Goal: Navigation & Orientation: Find specific page/section

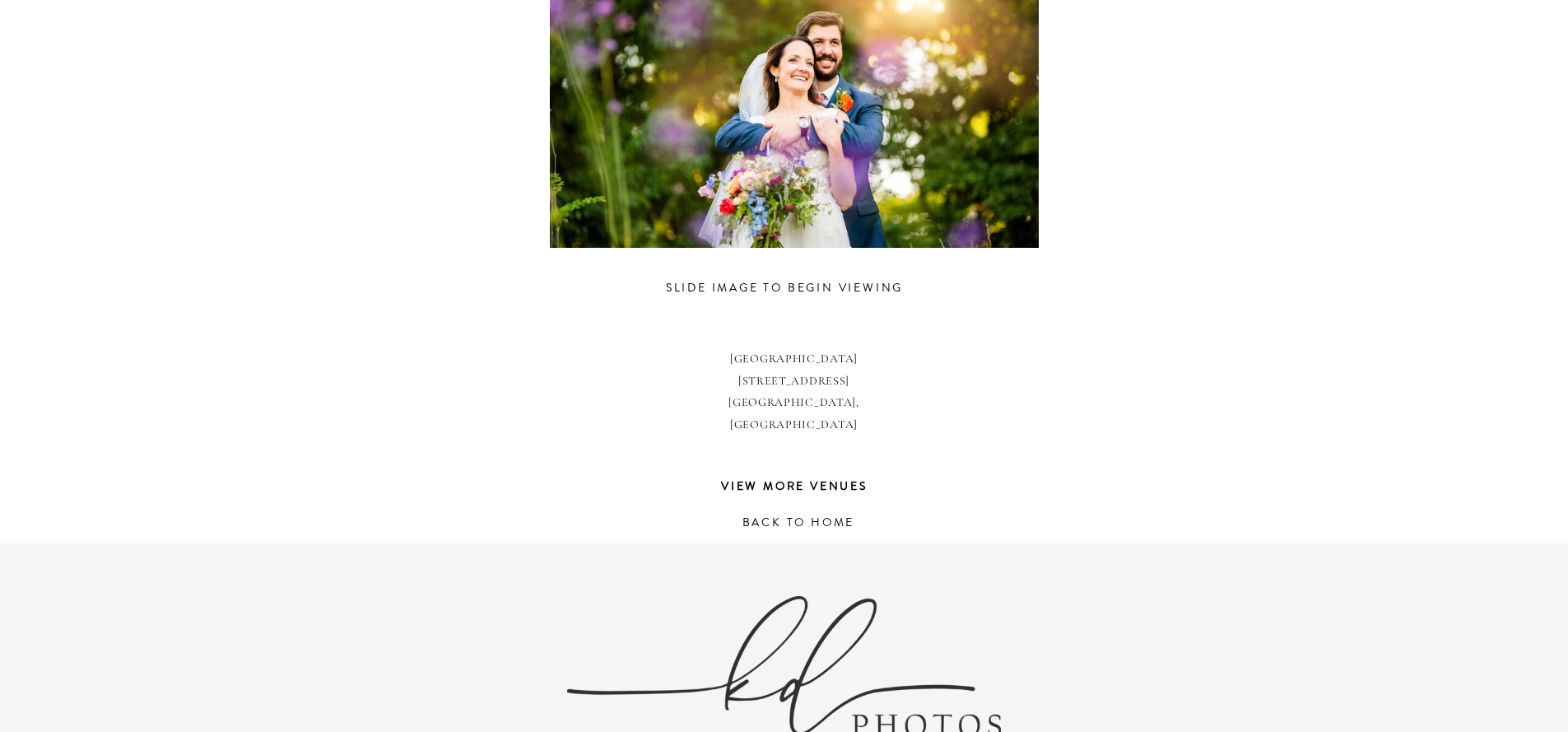
scroll to position [1043, 0]
click at [879, 159] on div at bounding box center [795, 87] width 762 height 320
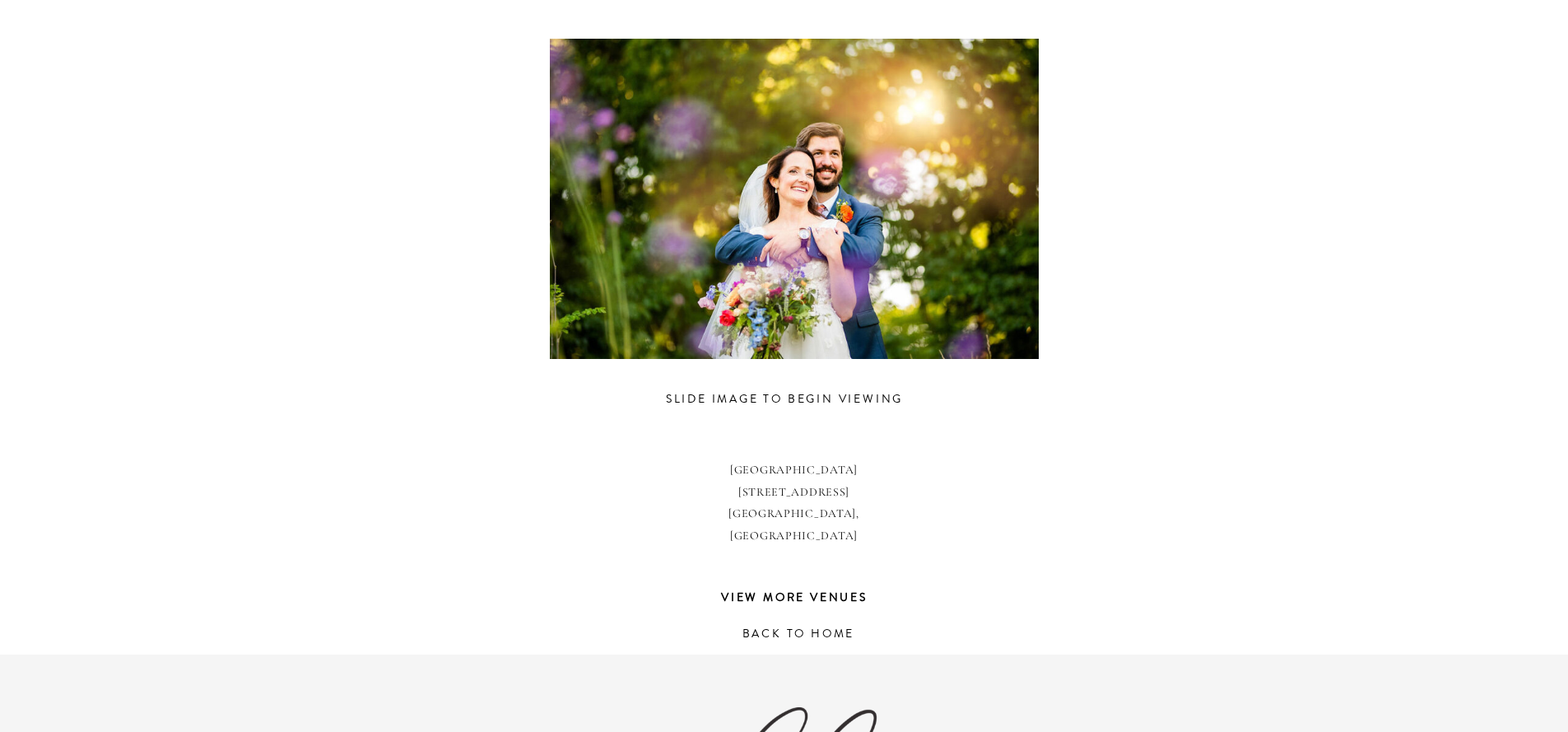
scroll to position [920, 0]
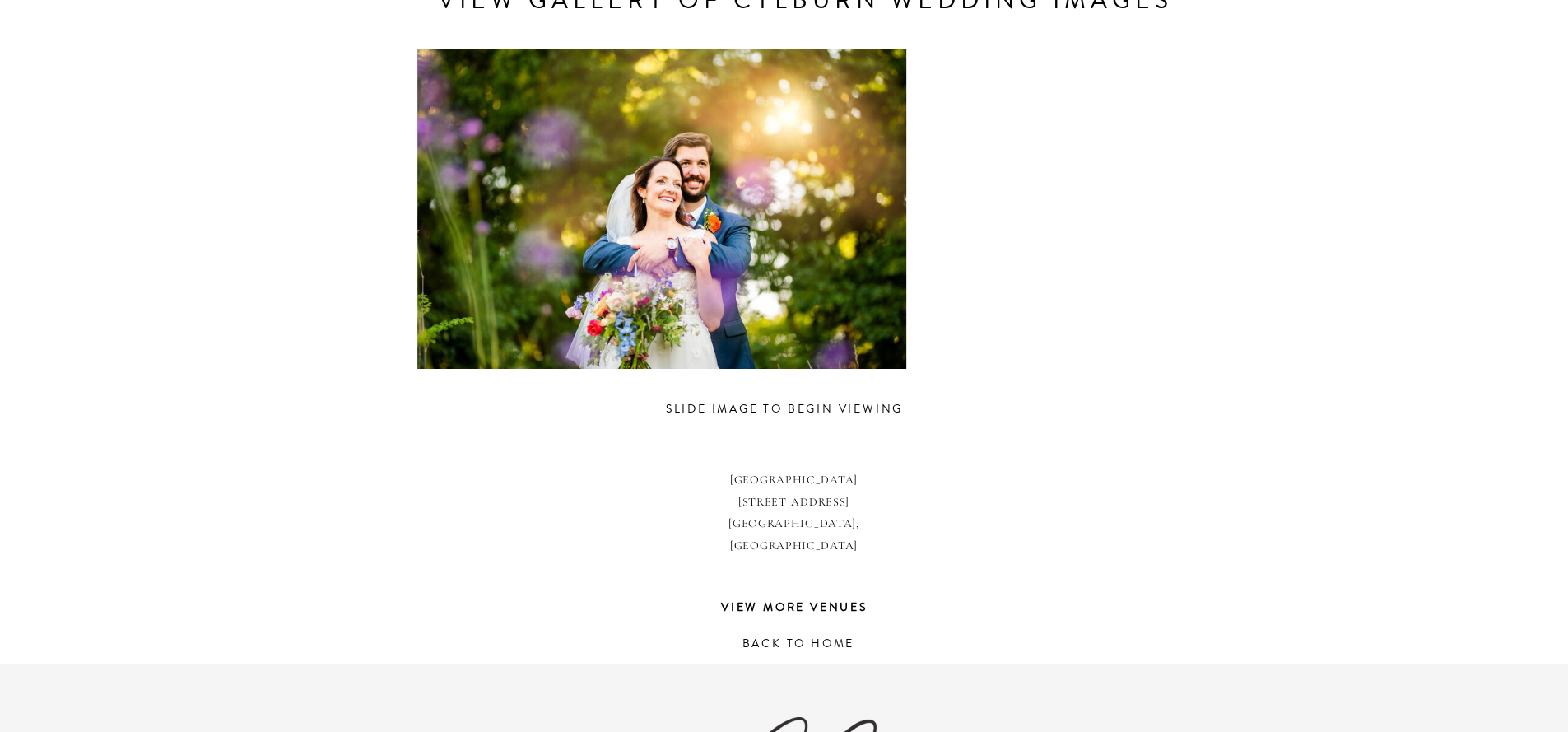
click at [567, 200] on div at bounding box center [662, 209] width 762 height 320
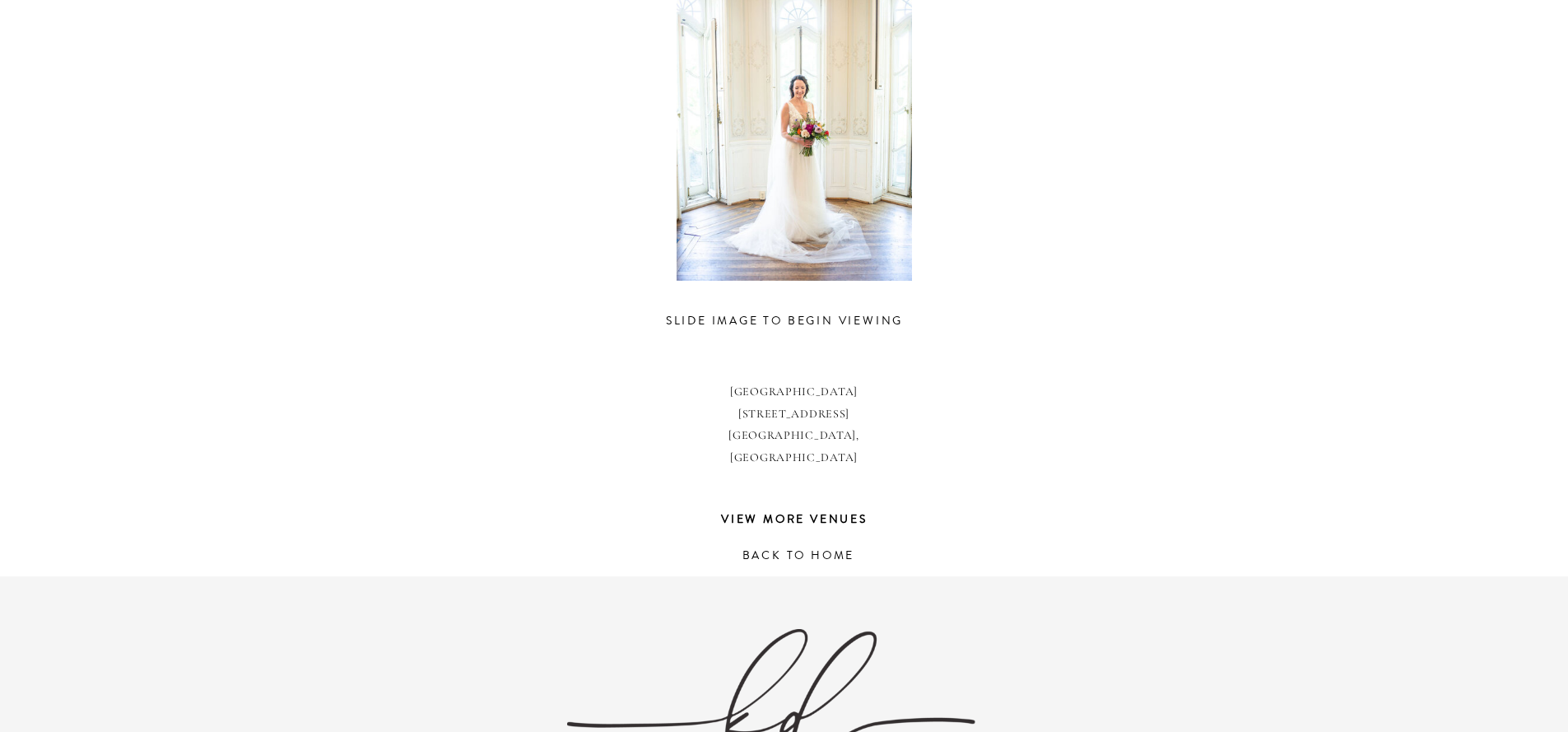
scroll to position [630, 0]
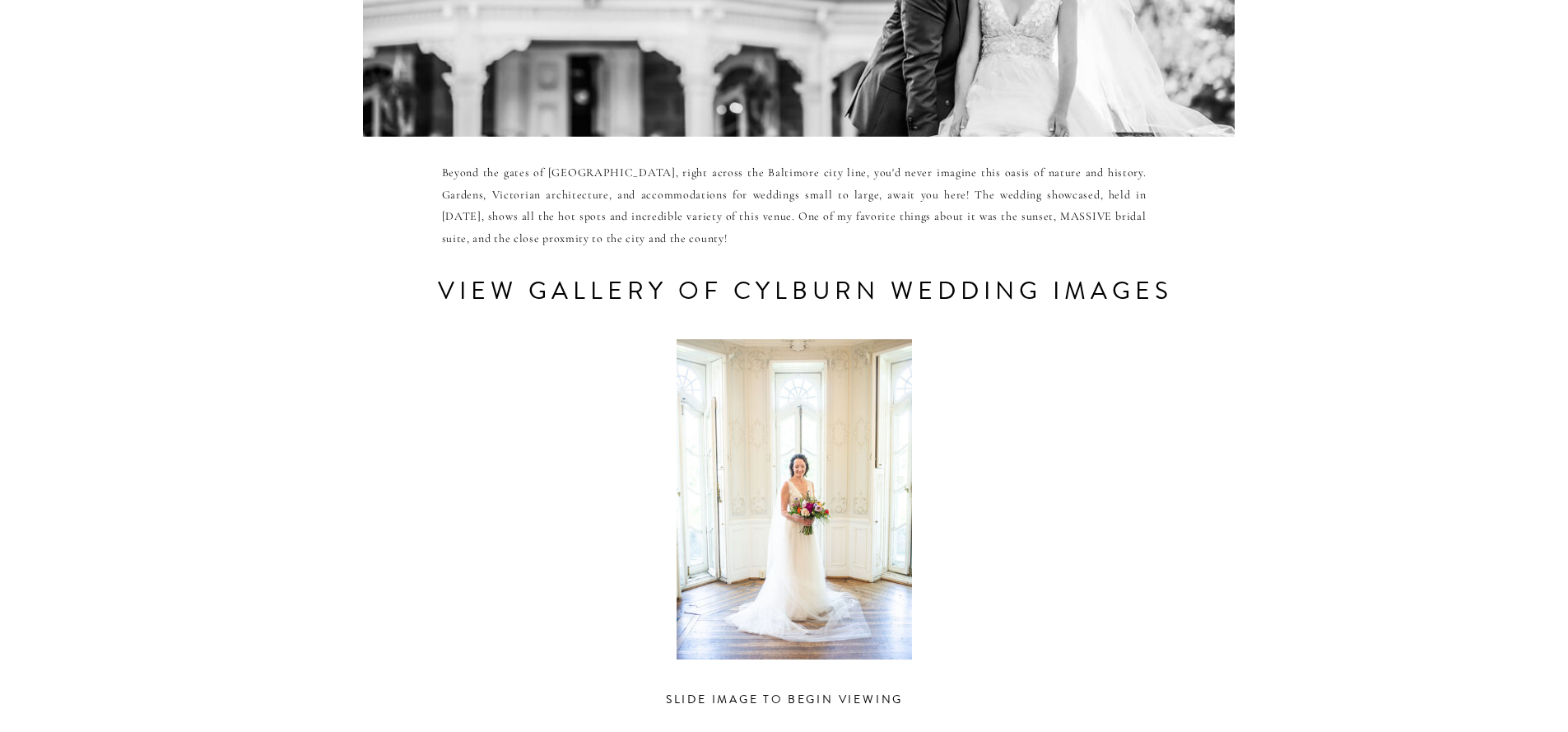
click at [792, 512] on div at bounding box center [795, 500] width 762 height 320
click at [647, 491] on div at bounding box center [795, 500] width 762 height 320
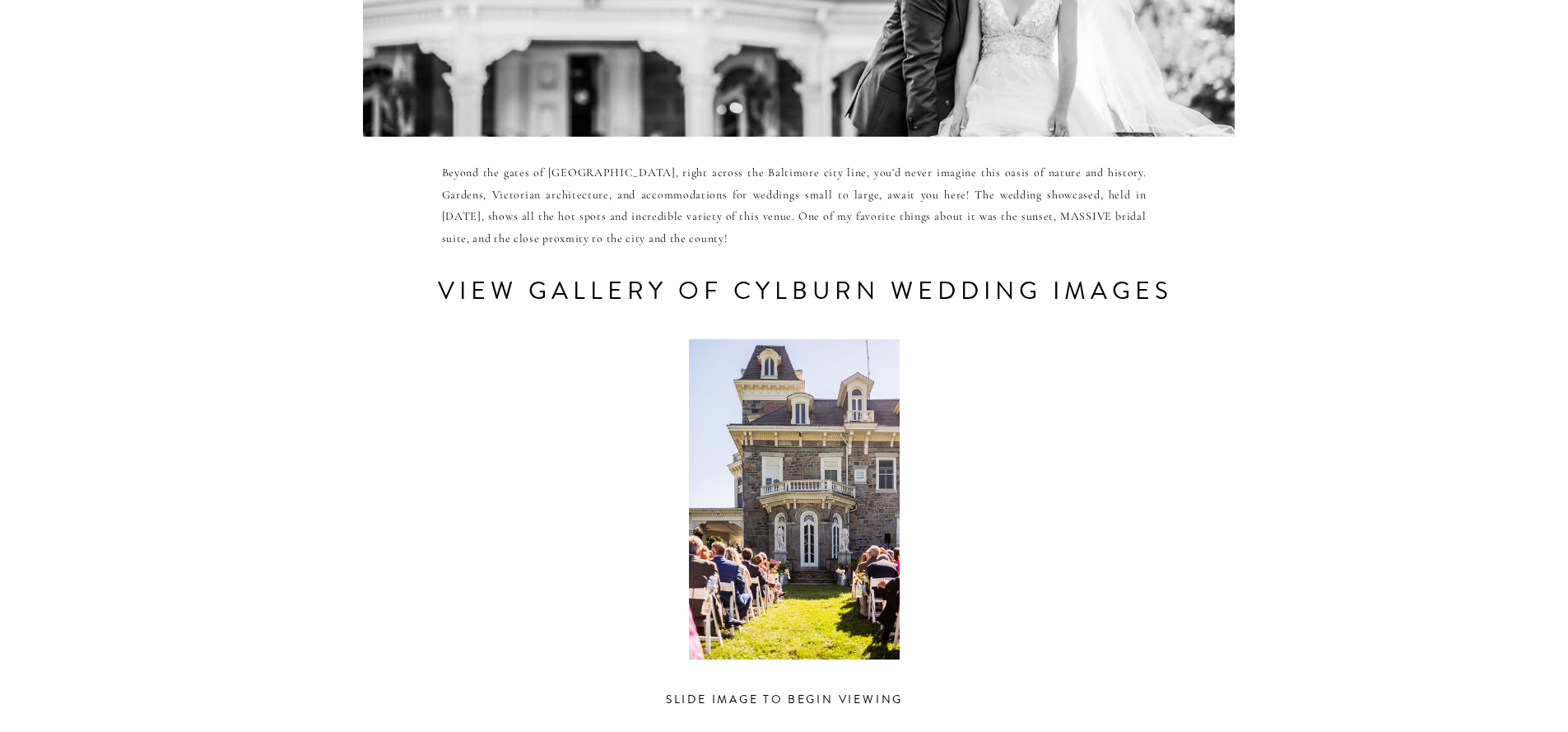
click at [651, 487] on div at bounding box center [795, 500] width 762 height 320
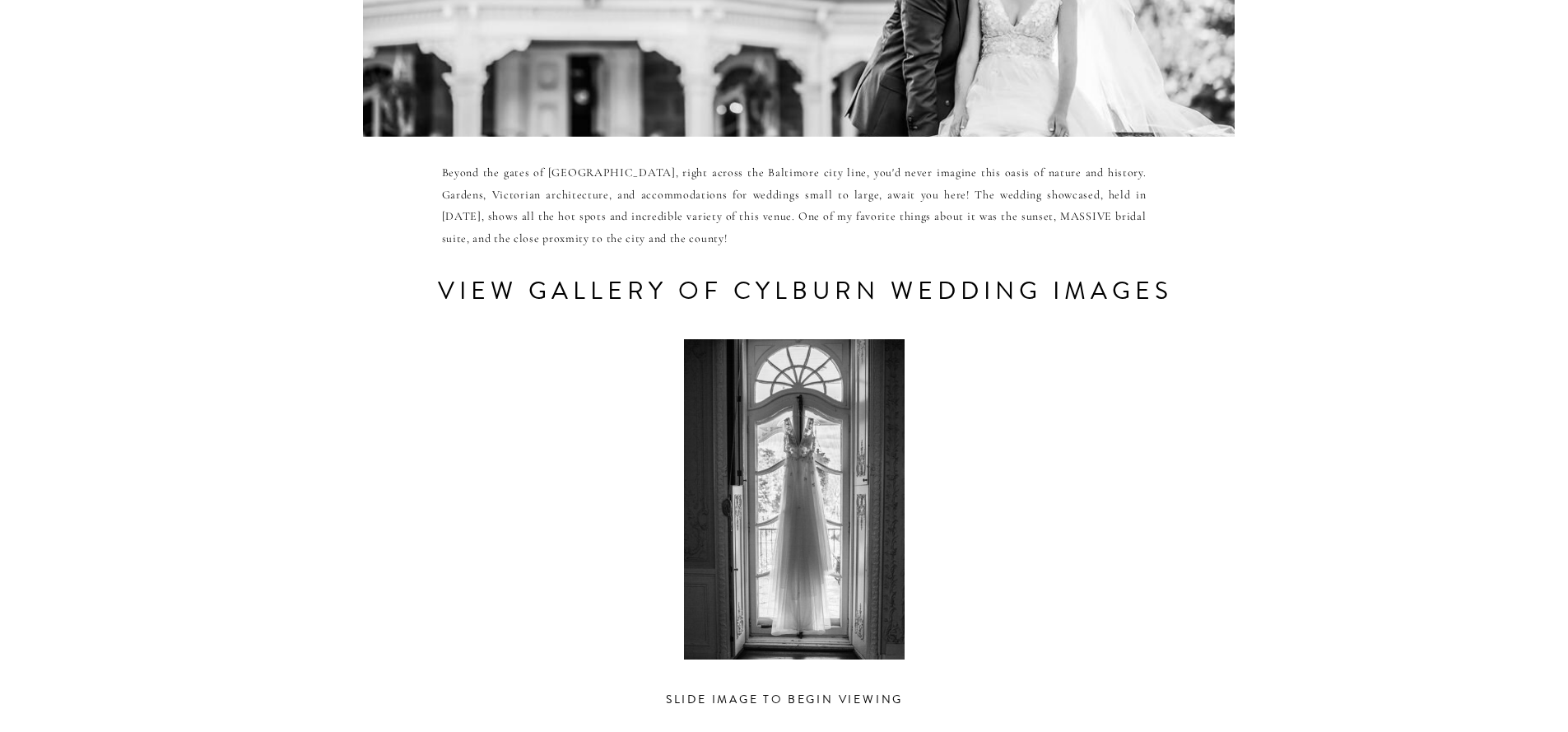
click at [693, 504] on div at bounding box center [795, 500] width 762 height 320
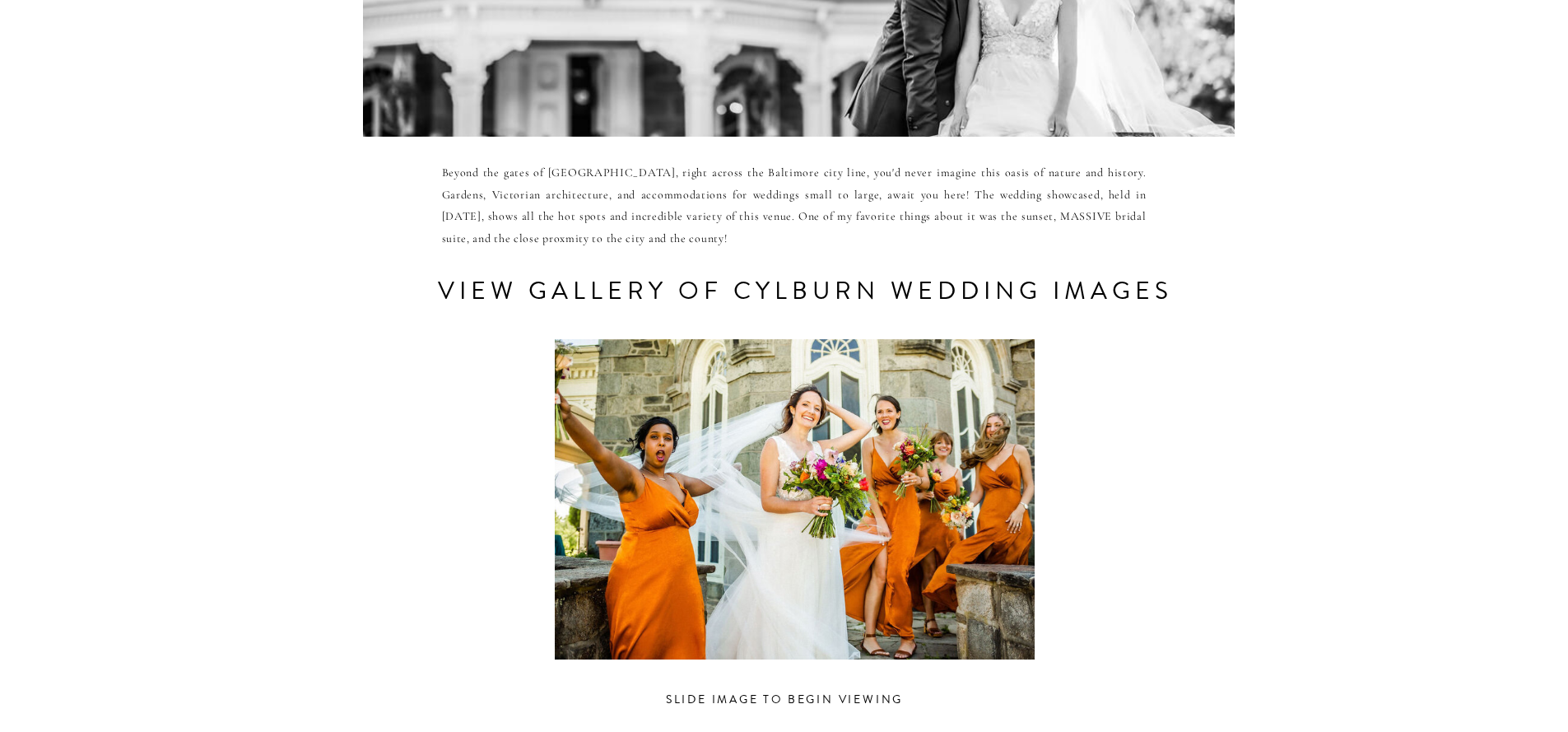
click at [702, 489] on div at bounding box center [795, 500] width 762 height 320
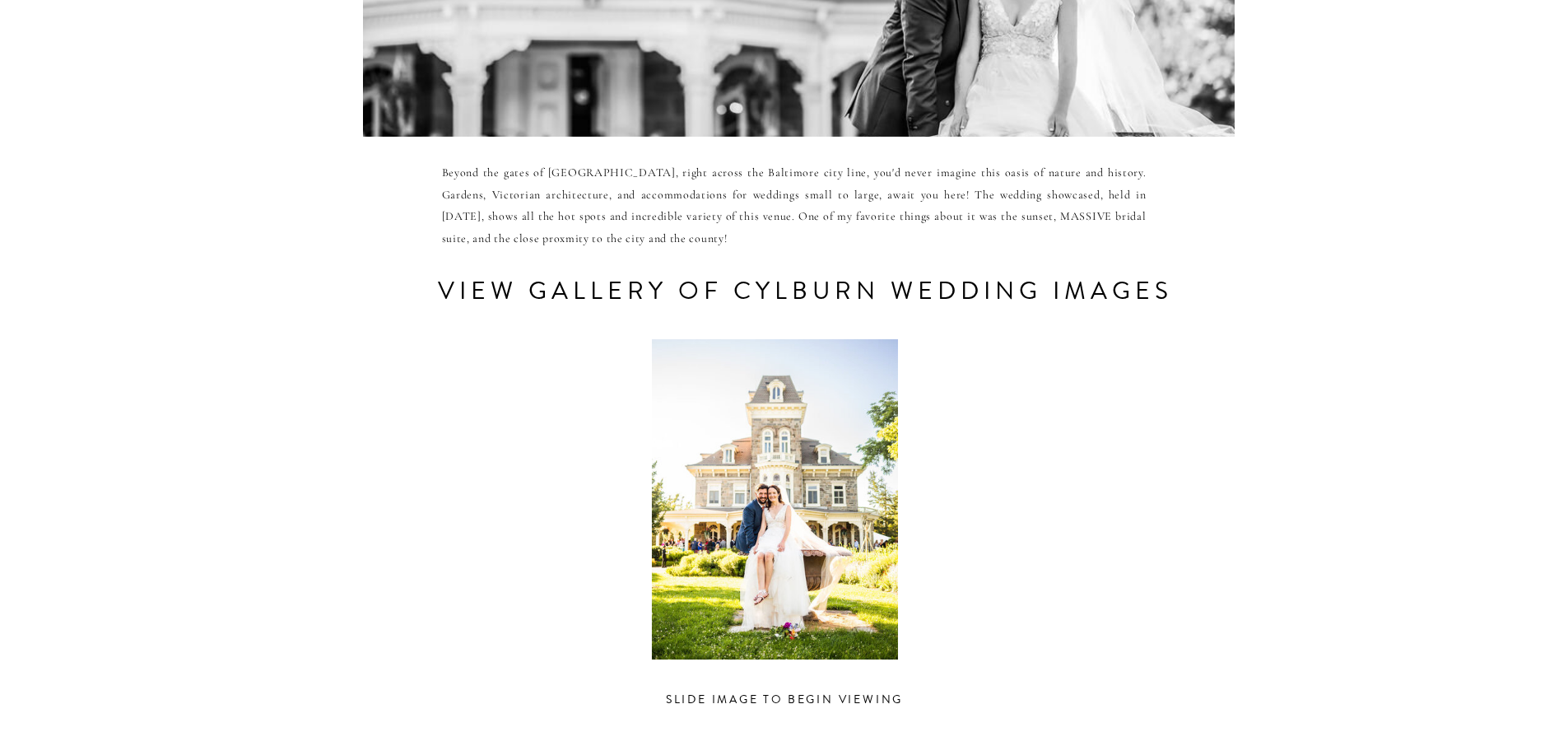
click at [716, 508] on div at bounding box center [774, 500] width 762 height 320
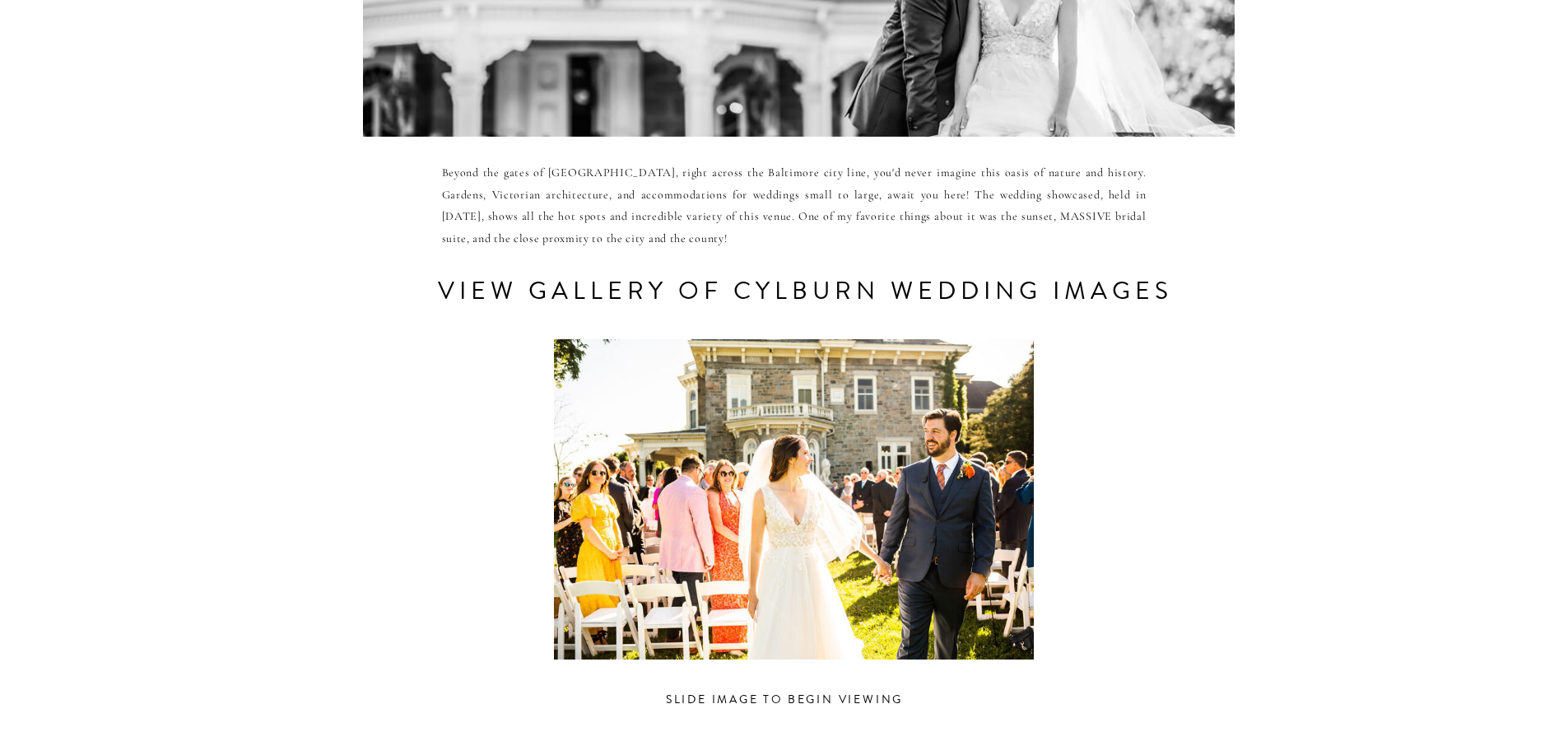
click at [765, 501] on div at bounding box center [795, 500] width 762 height 320
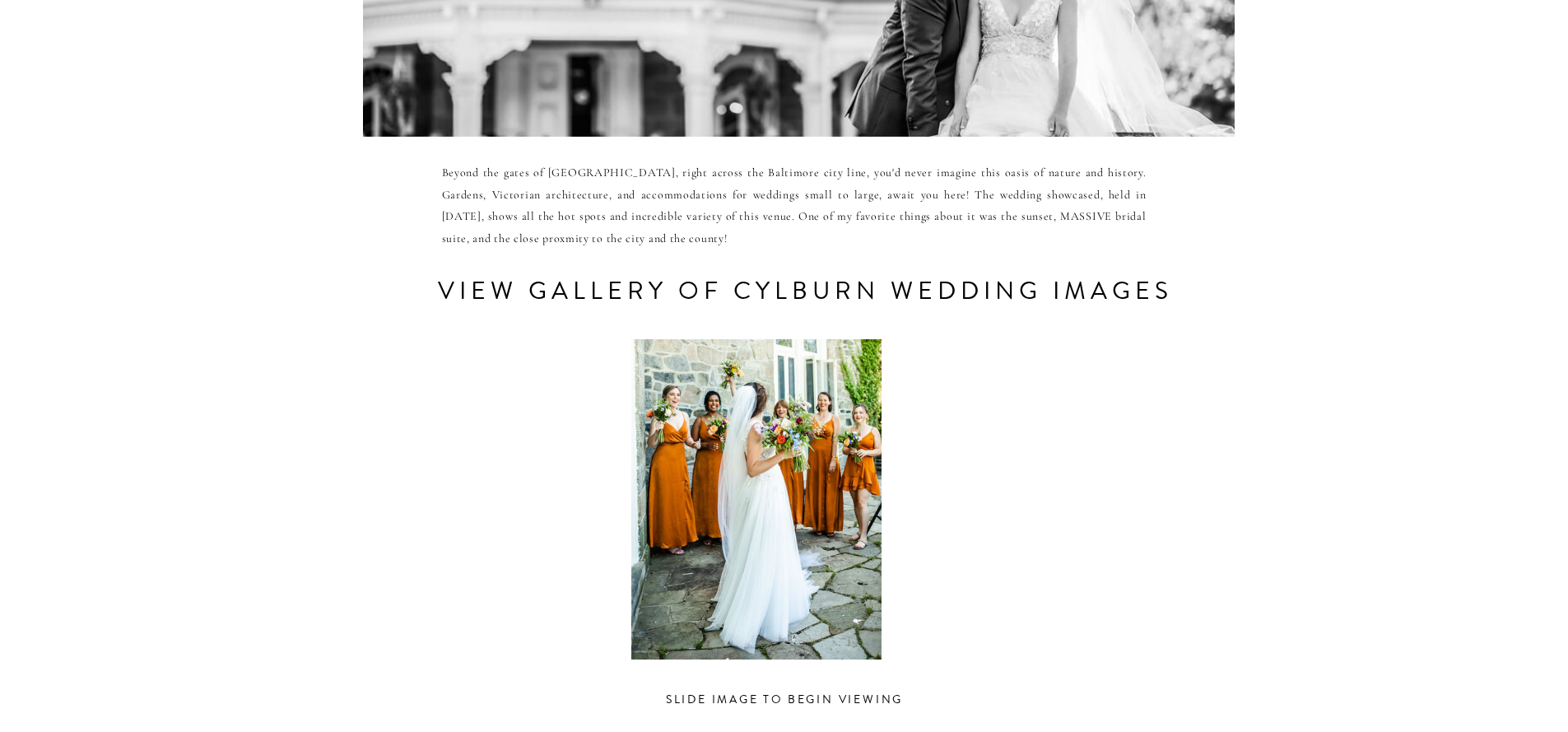
click at [772, 499] on div at bounding box center [755, 500] width 762 height 320
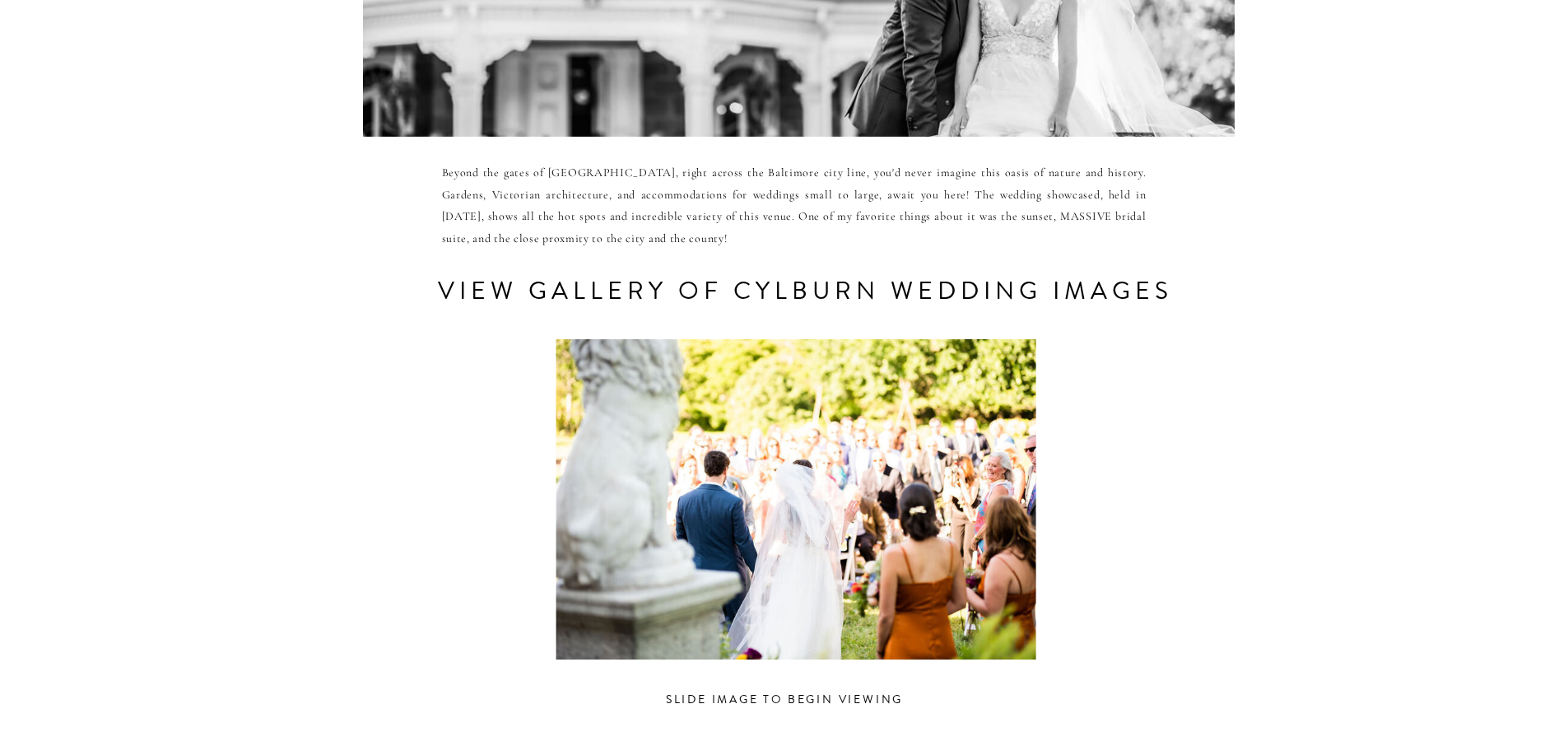
click at [773, 500] on div at bounding box center [795, 500] width 762 height 320
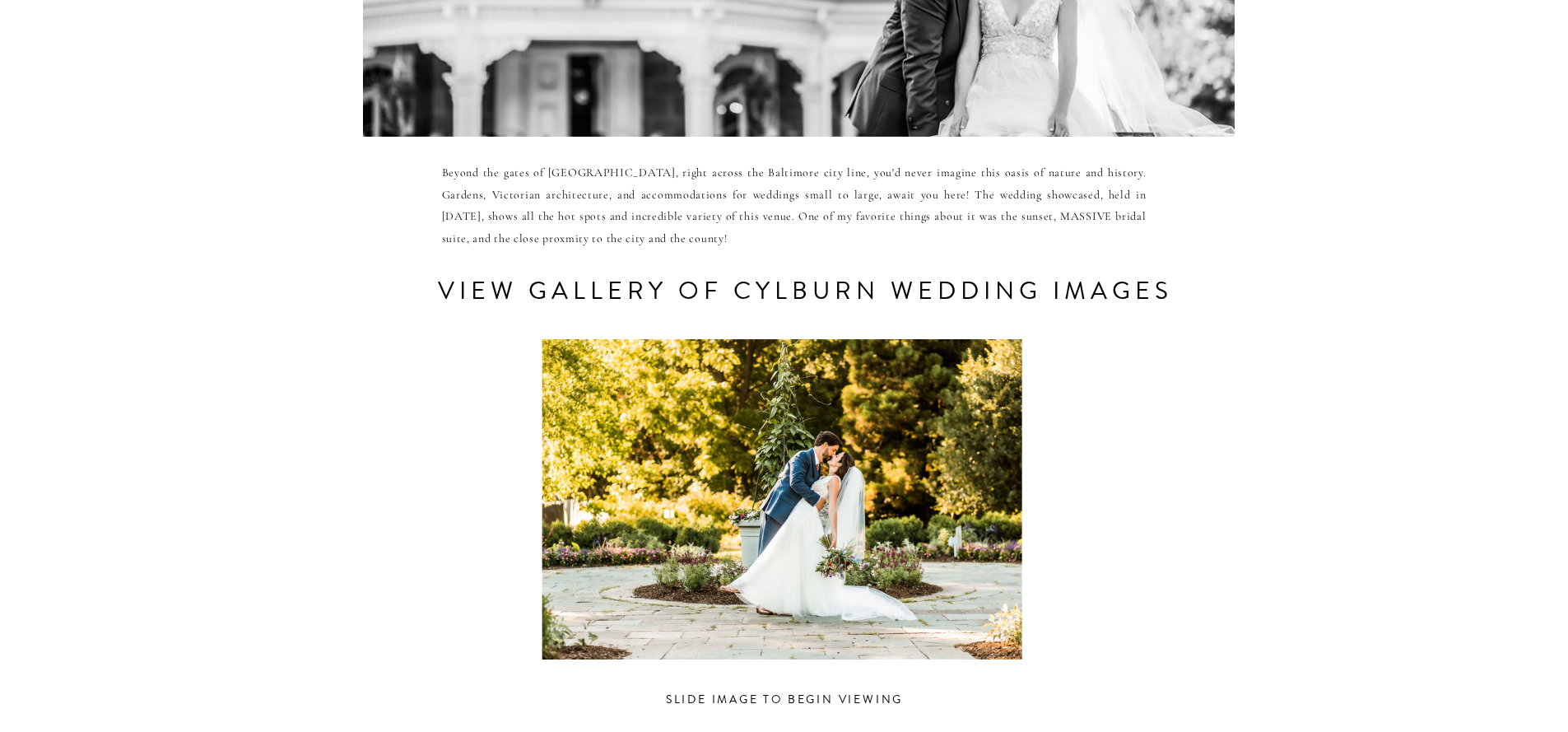
click at [753, 517] on div at bounding box center [782, 500] width 762 height 320
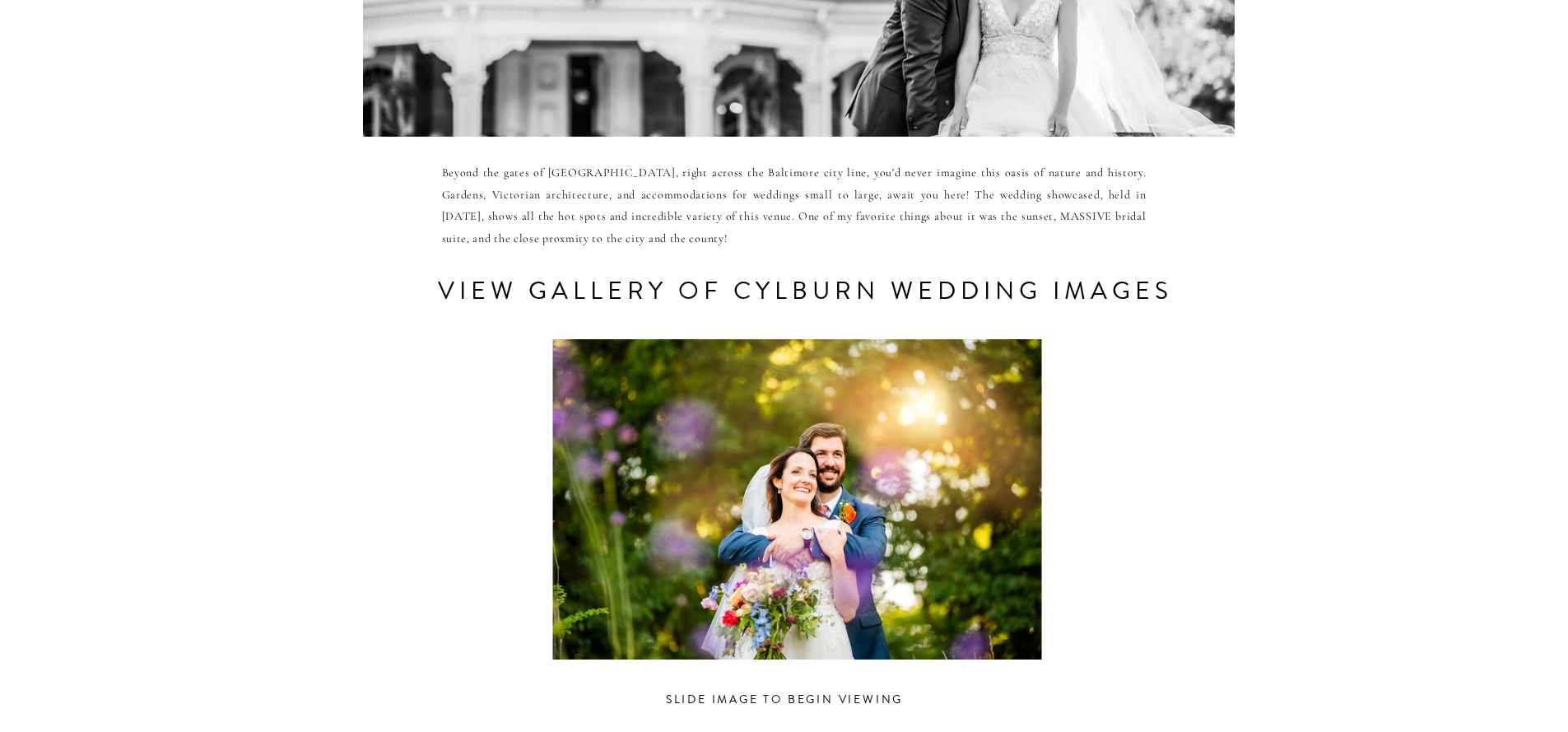
click at [719, 538] on div at bounding box center [796, 500] width 762 height 320
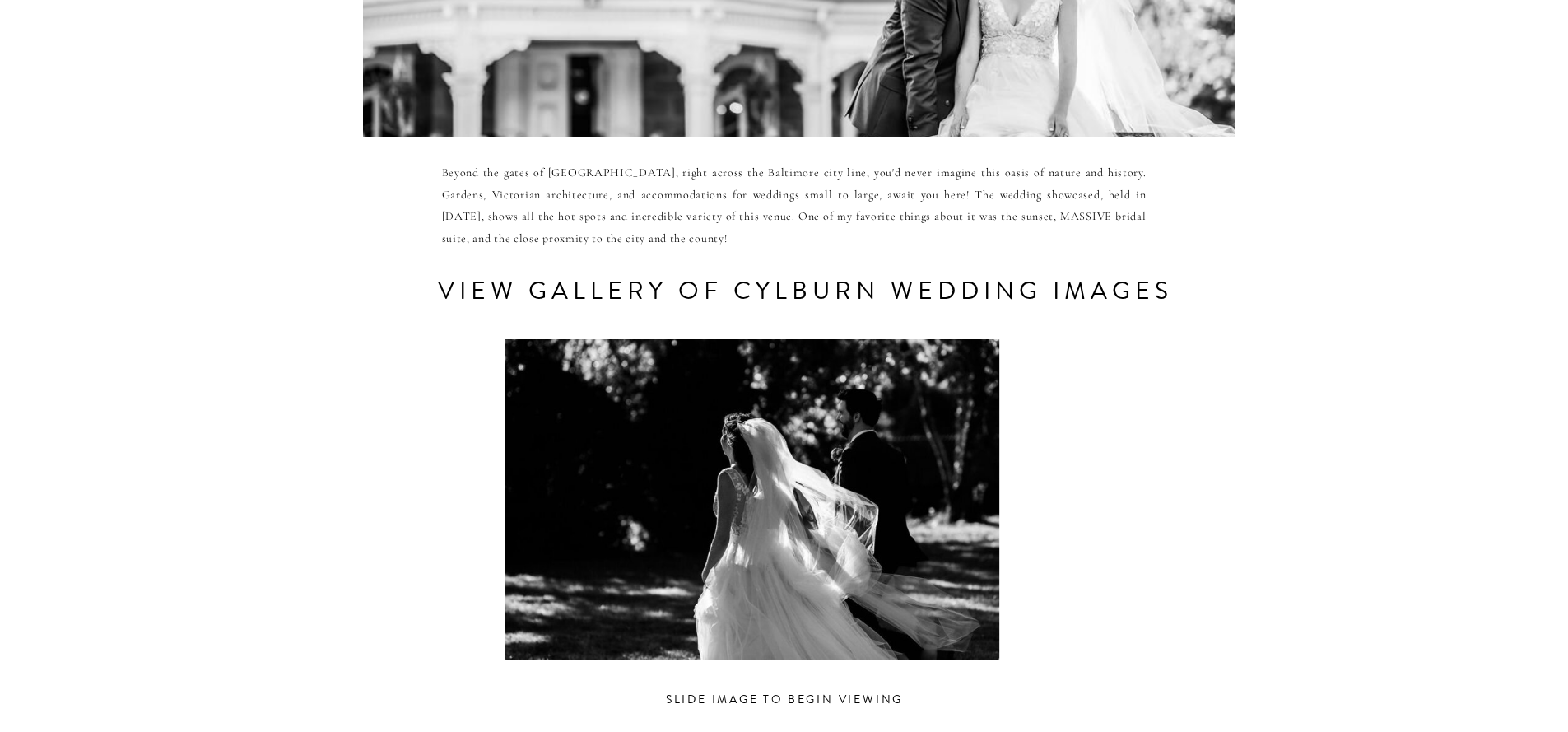
click at [744, 540] on div at bounding box center [752, 500] width 762 height 320
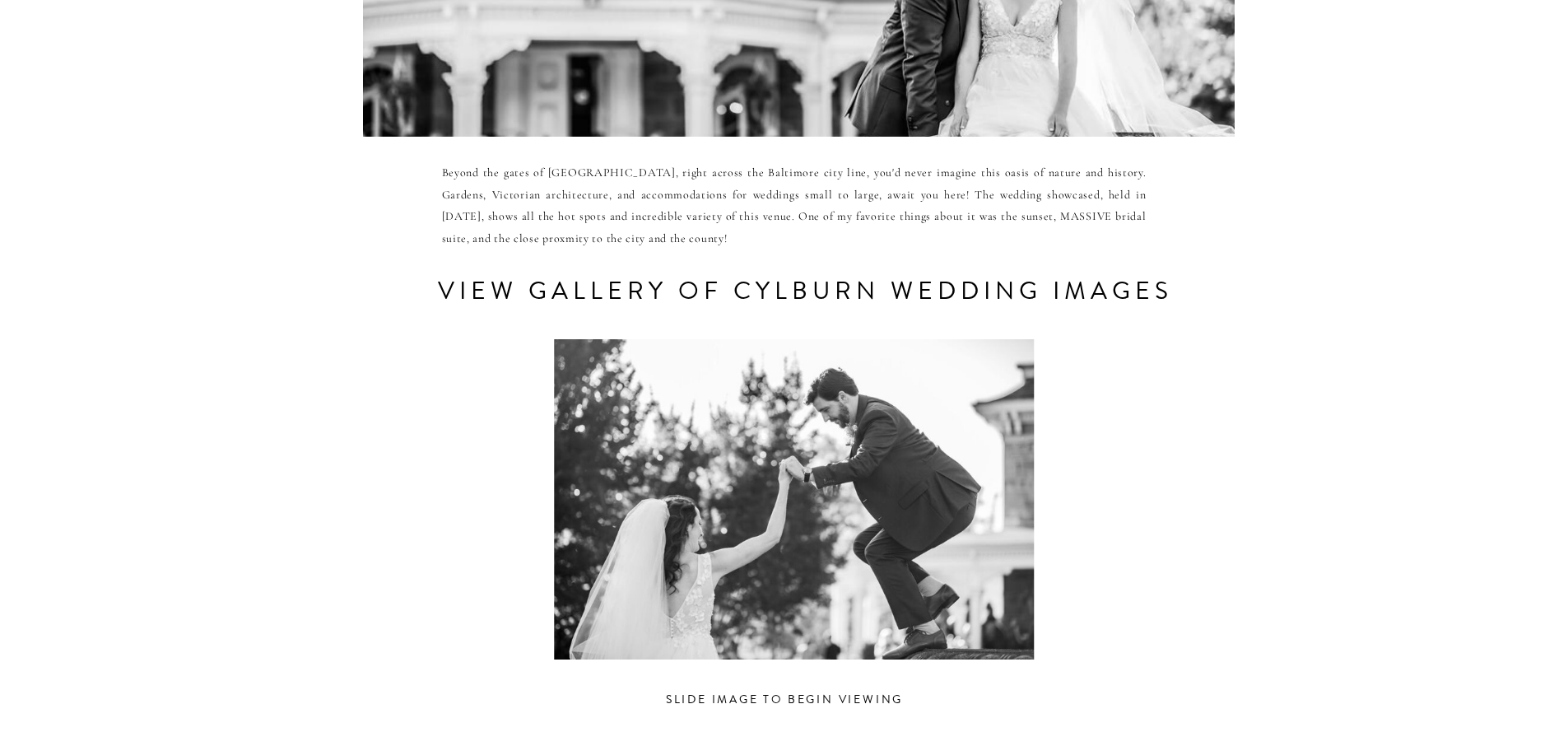
click at [763, 529] on div at bounding box center [795, 500] width 762 height 320
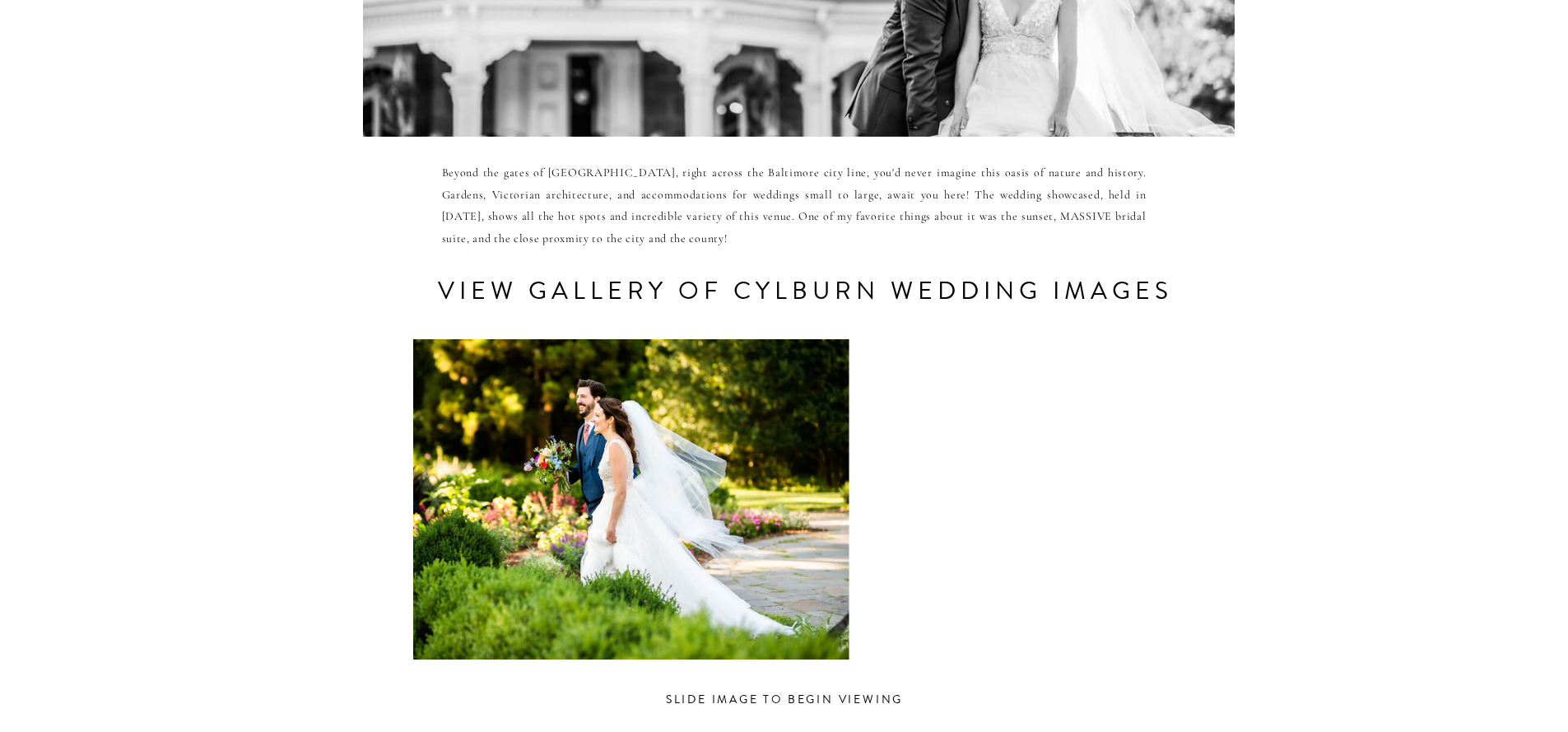
click at [683, 514] on div at bounding box center [609, 500] width 762 height 320
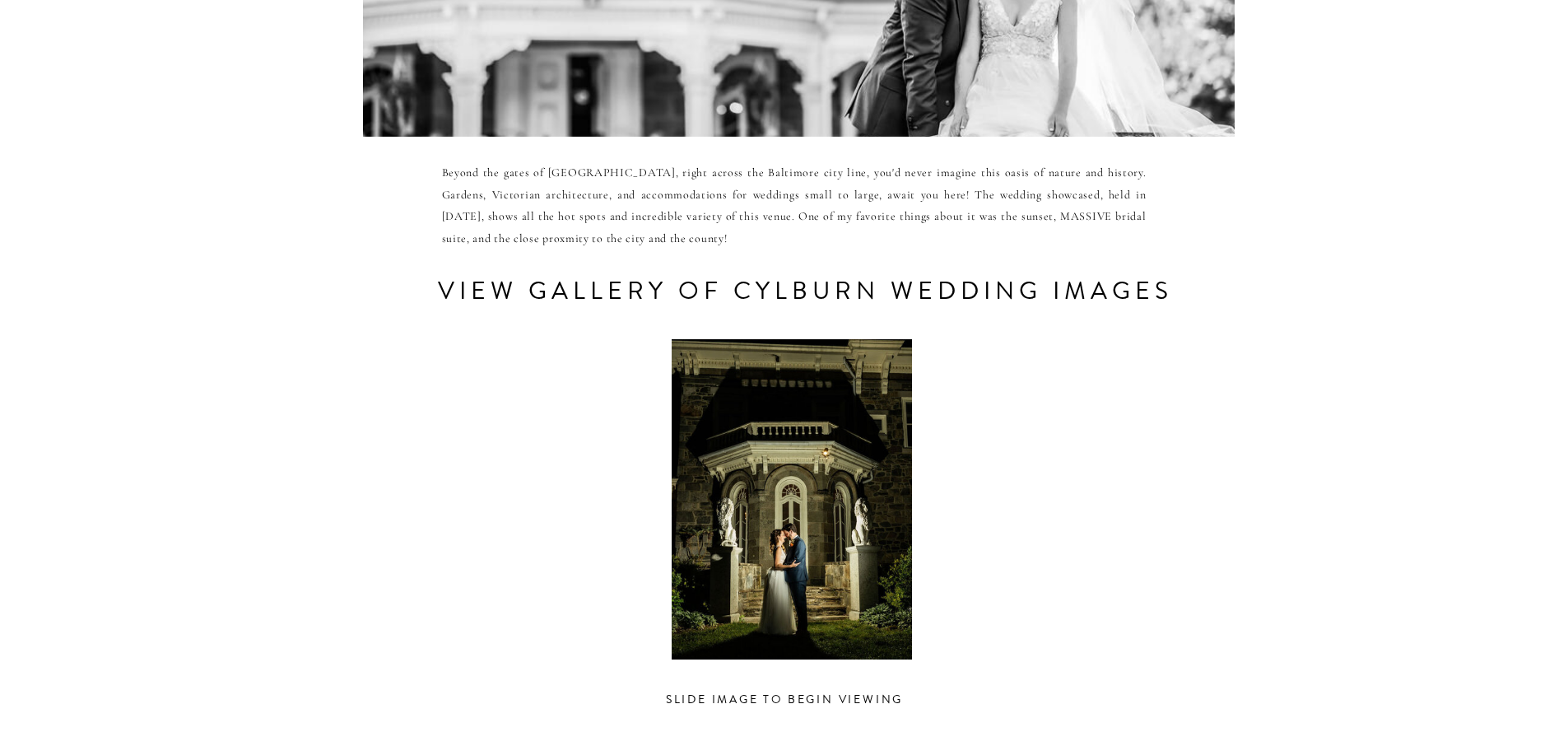
click at [691, 526] on div at bounding box center [792, 500] width 762 height 320
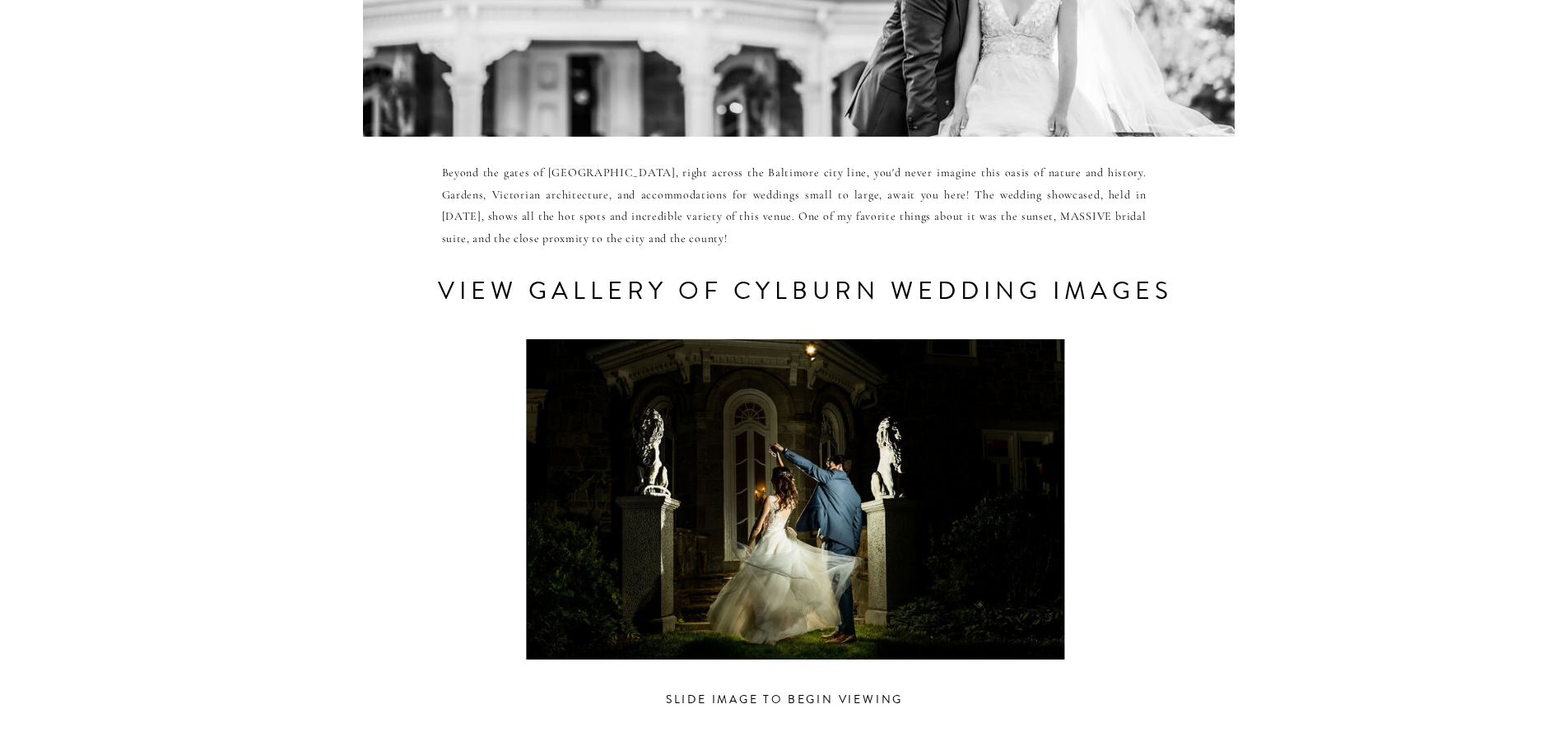
click at [669, 523] on div at bounding box center [795, 500] width 762 height 320
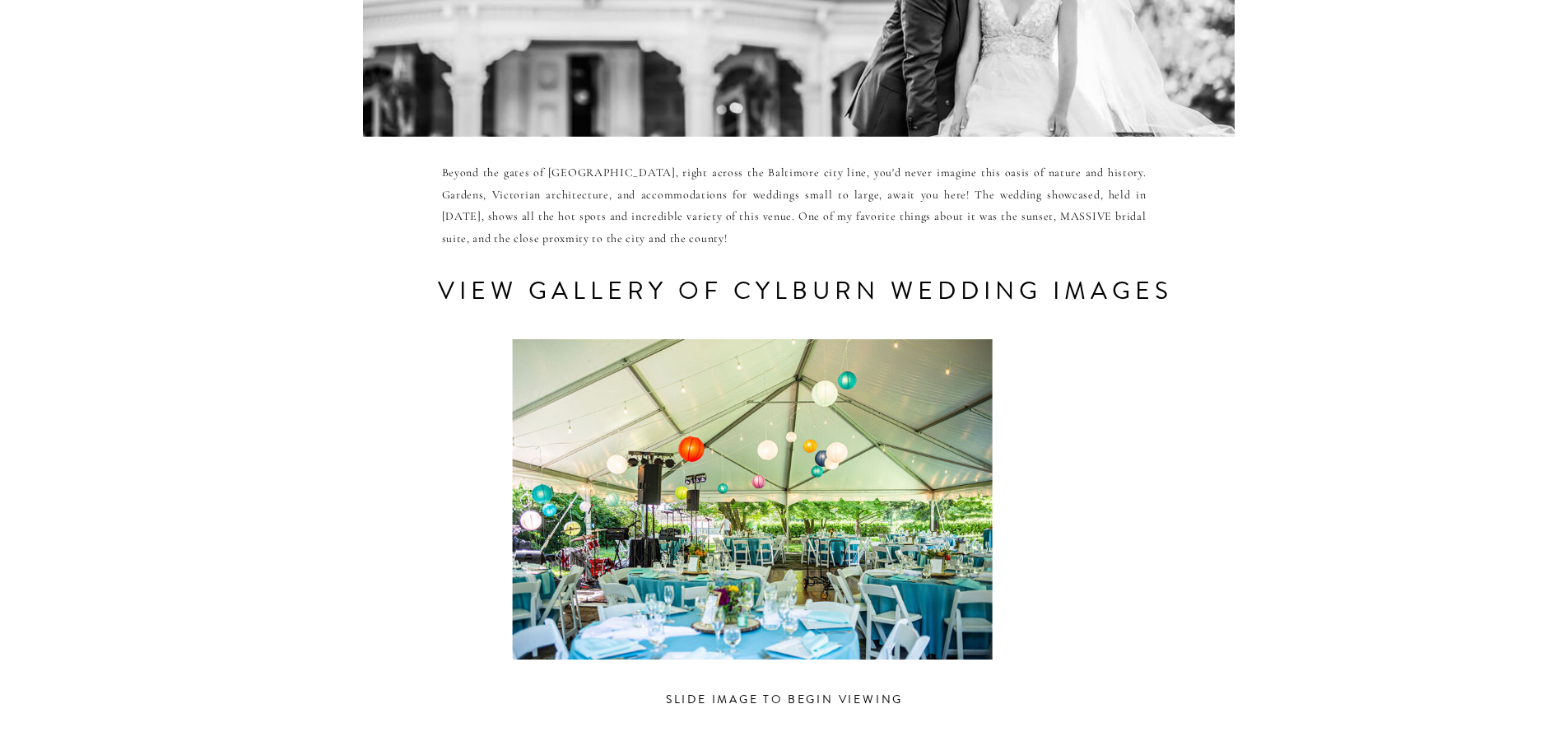
click at [703, 479] on div at bounding box center [752, 500] width 762 height 320
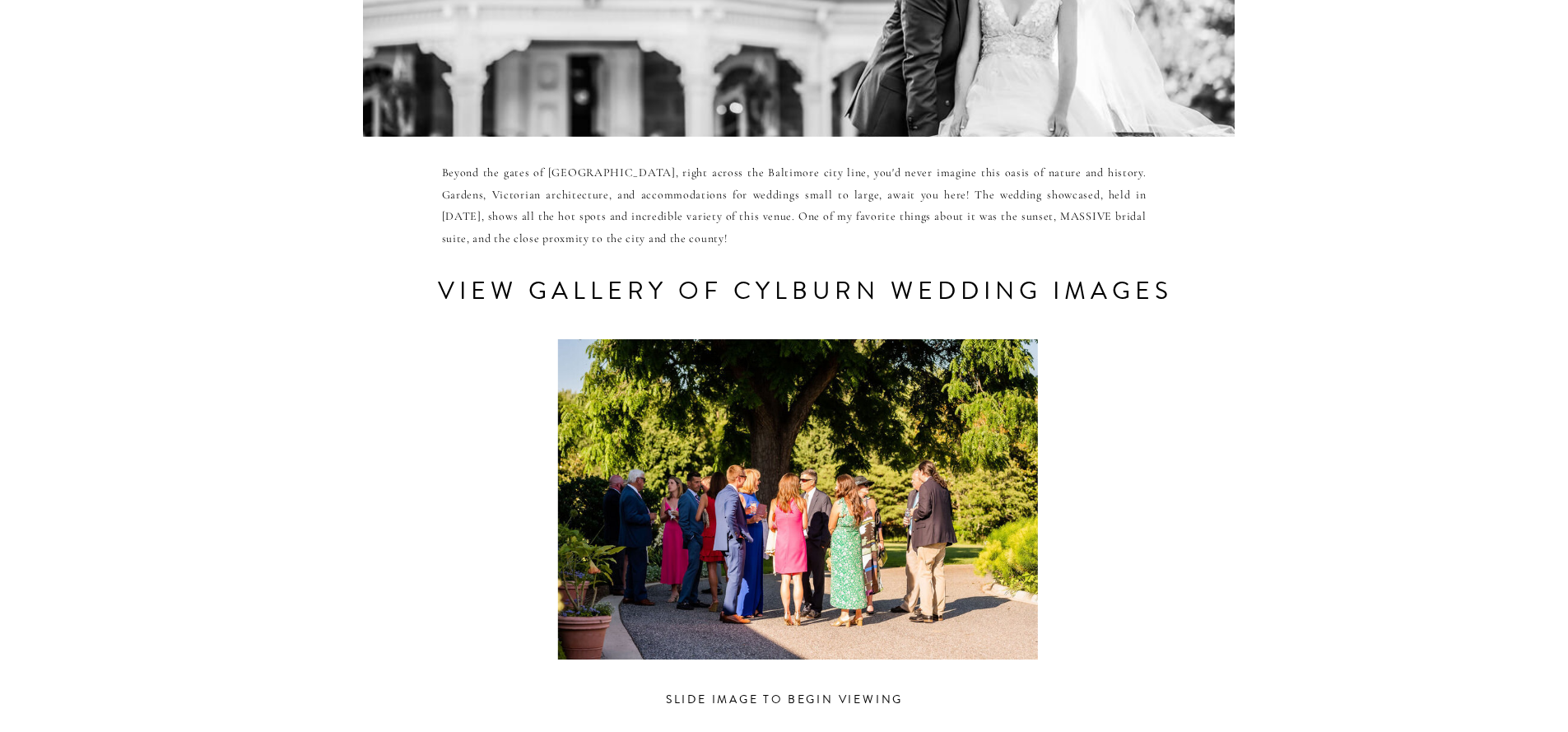
click at [693, 502] on div at bounding box center [797, 500] width 762 height 320
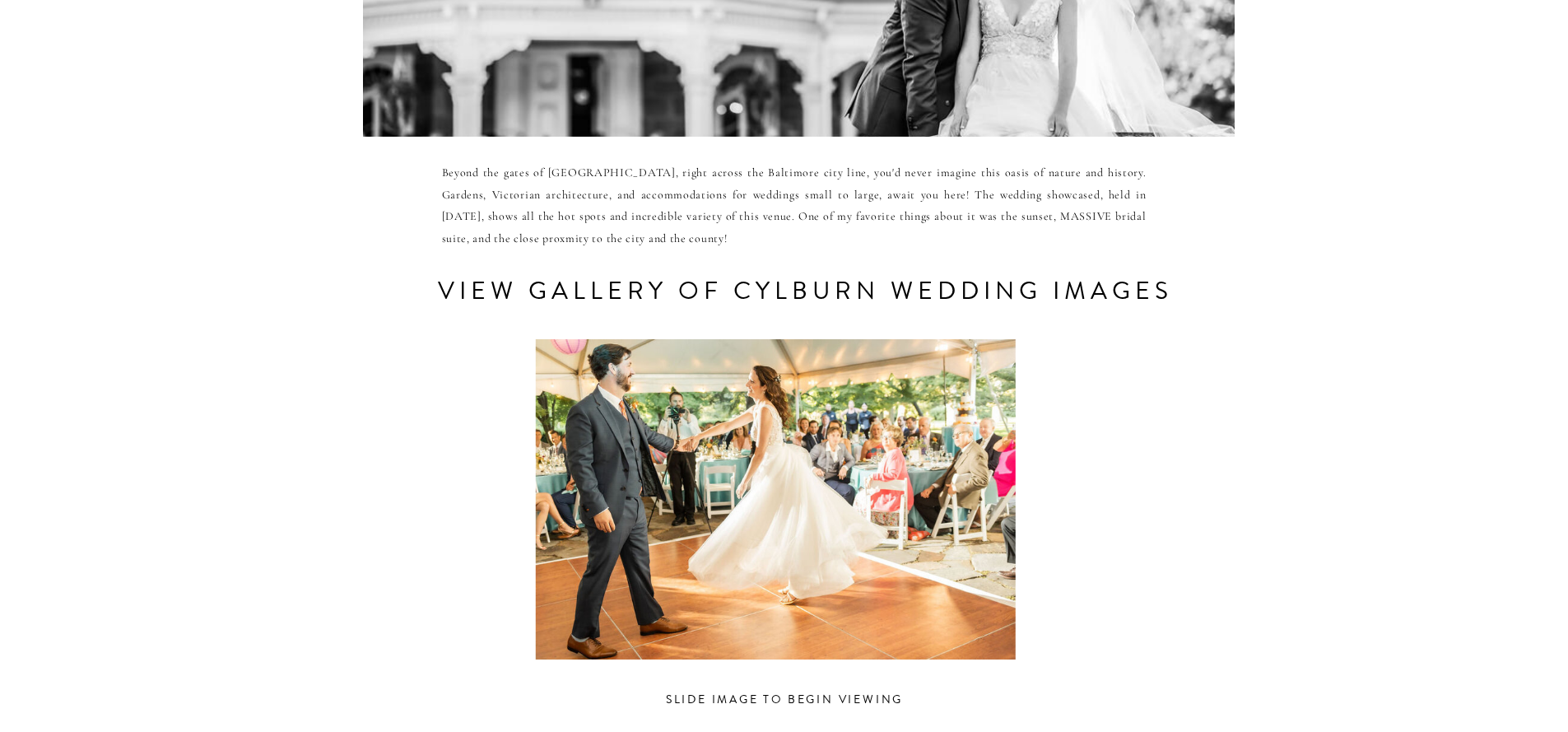
click at [767, 495] on div at bounding box center [775, 500] width 762 height 320
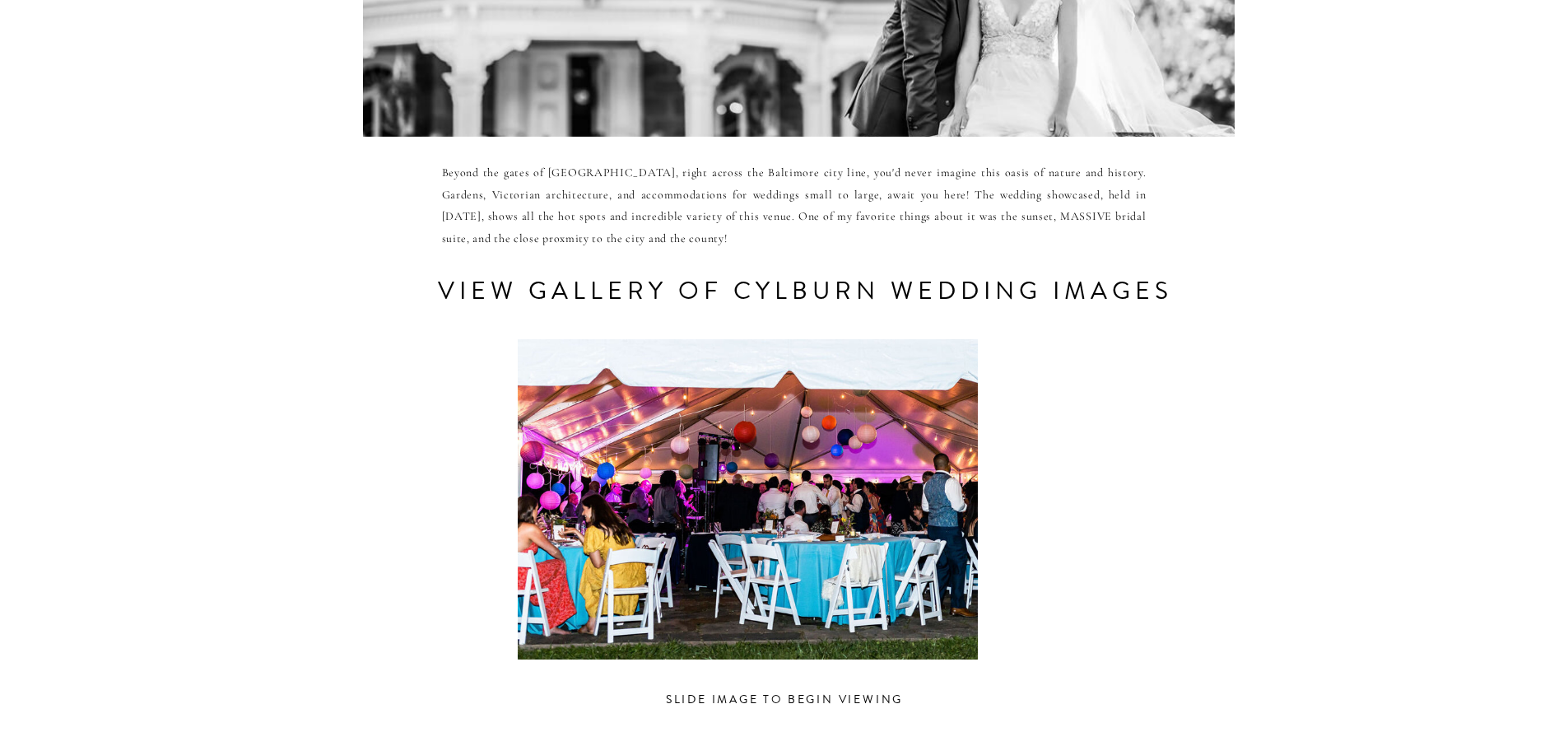
click at [693, 488] on div at bounding box center [747, 500] width 762 height 320
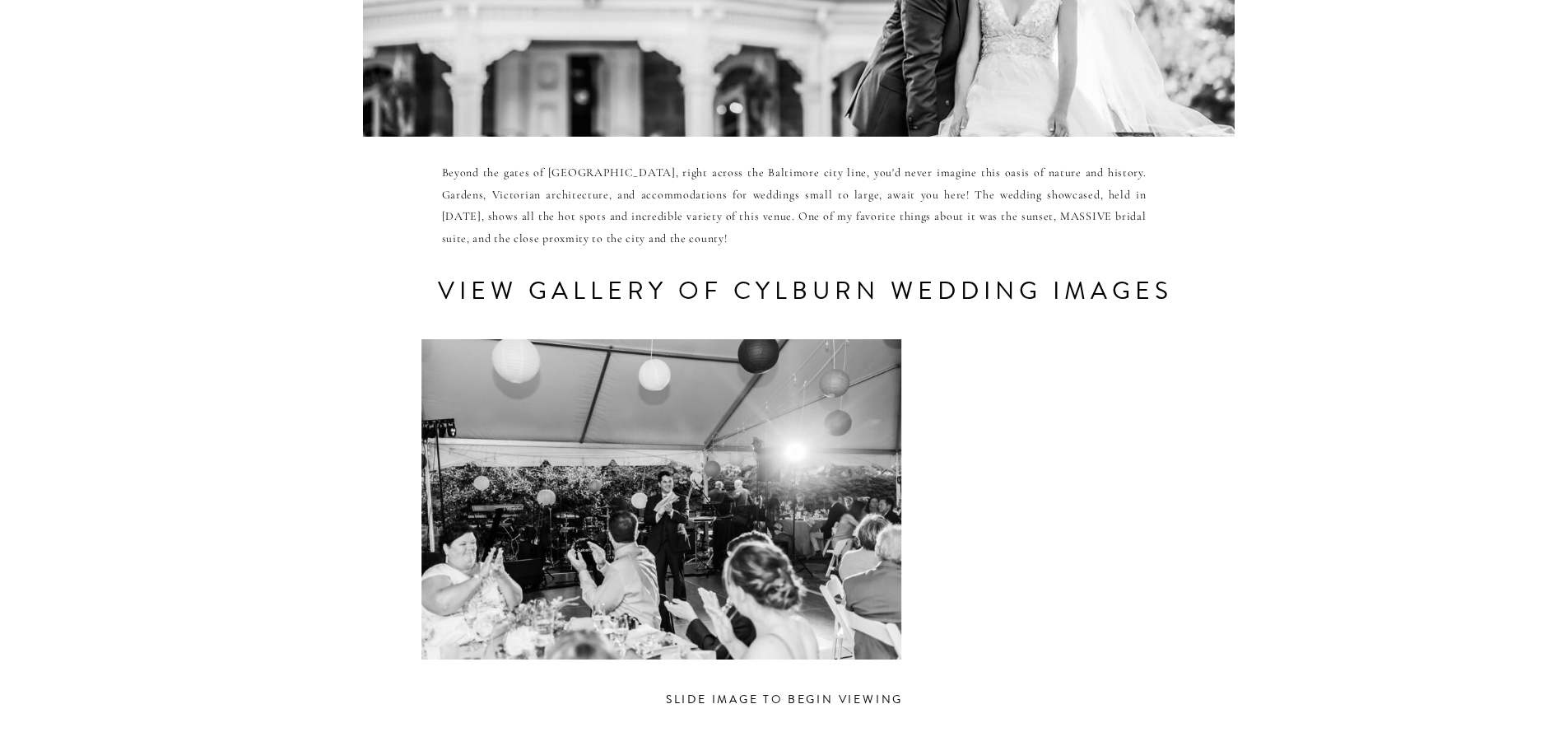
click at [691, 502] on div at bounding box center [662, 500] width 762 height 320
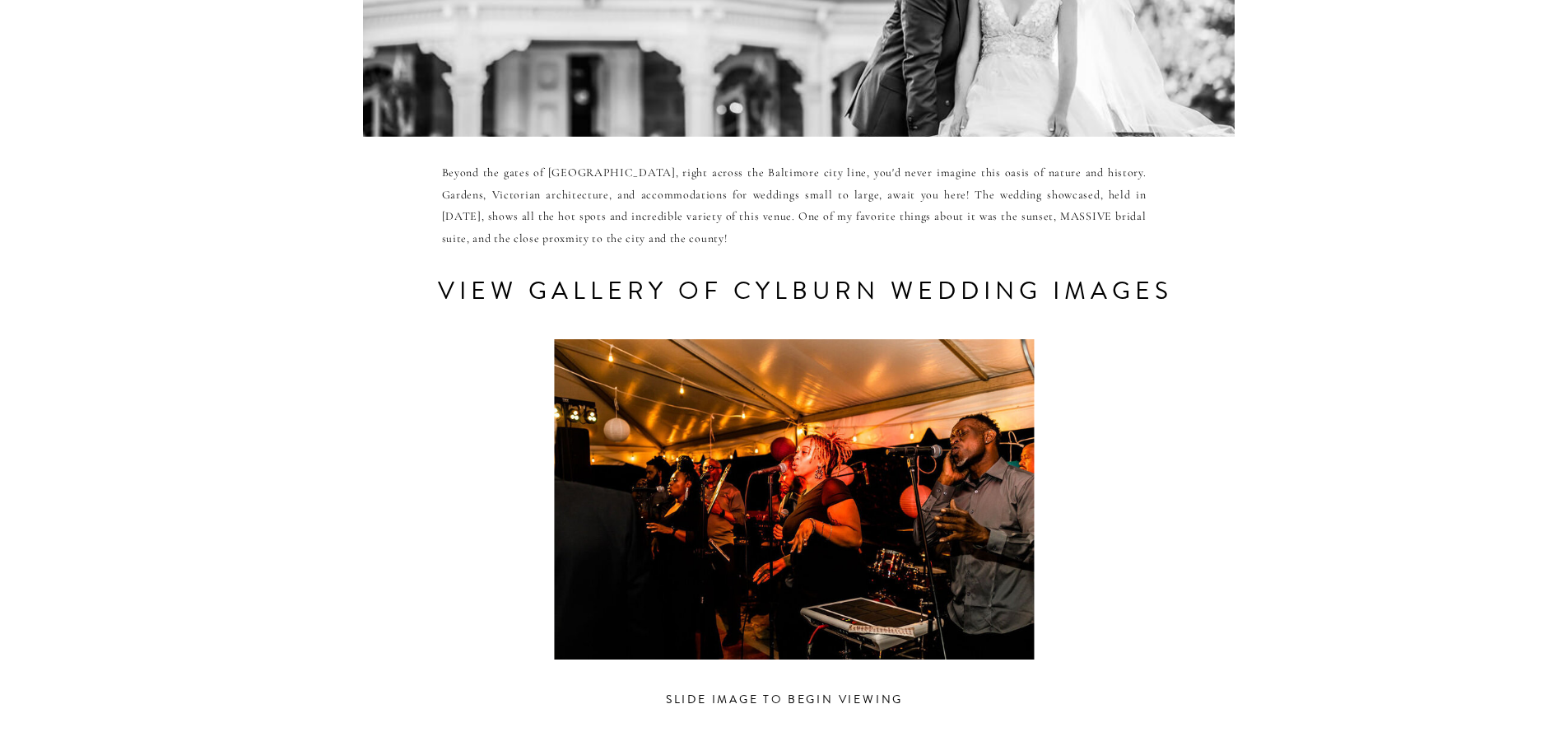
click at [765, 495] on div at bounding box center [795, 500] width 762 height 320
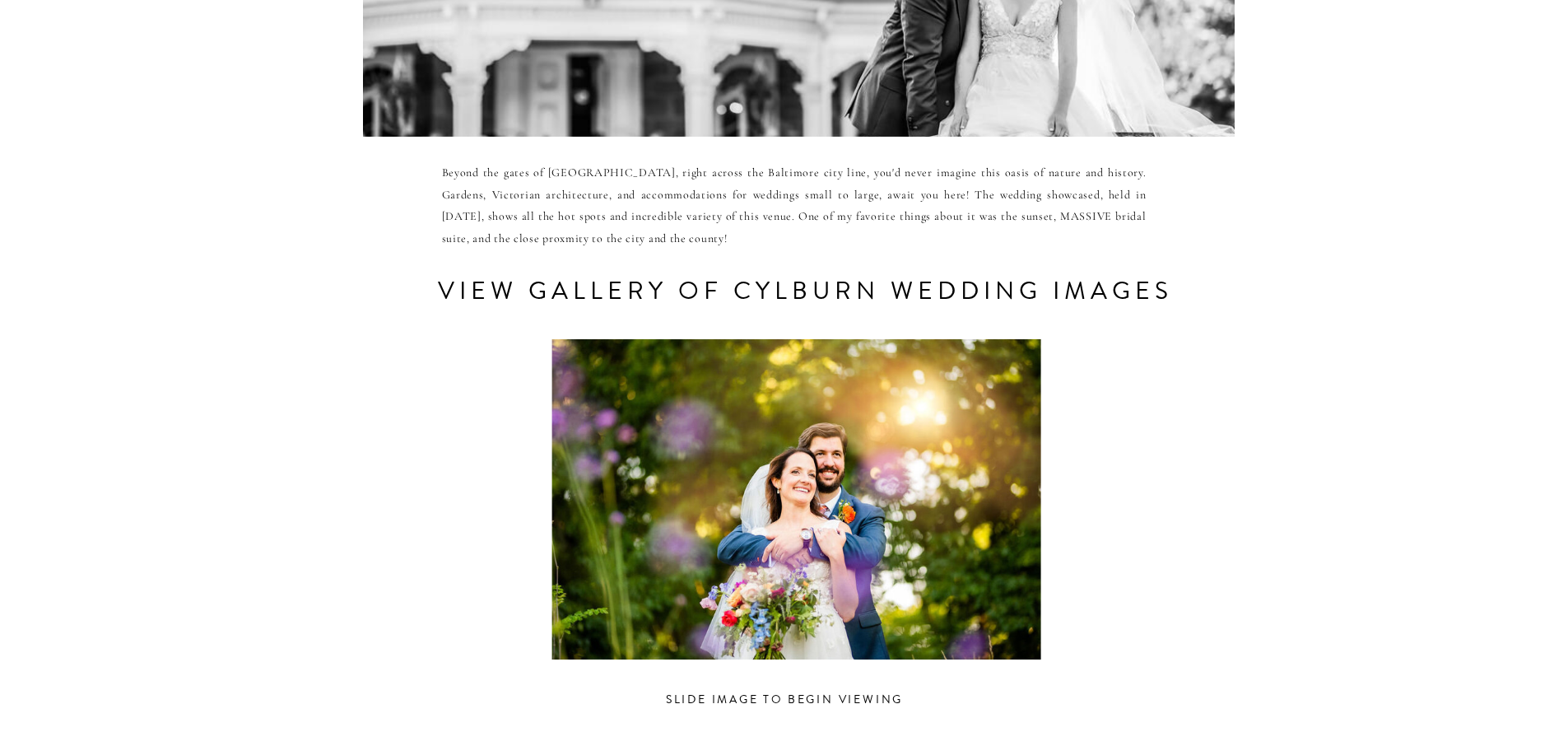
click at [741, 493] on div at bounding box center [795, 500] width 762 height 320
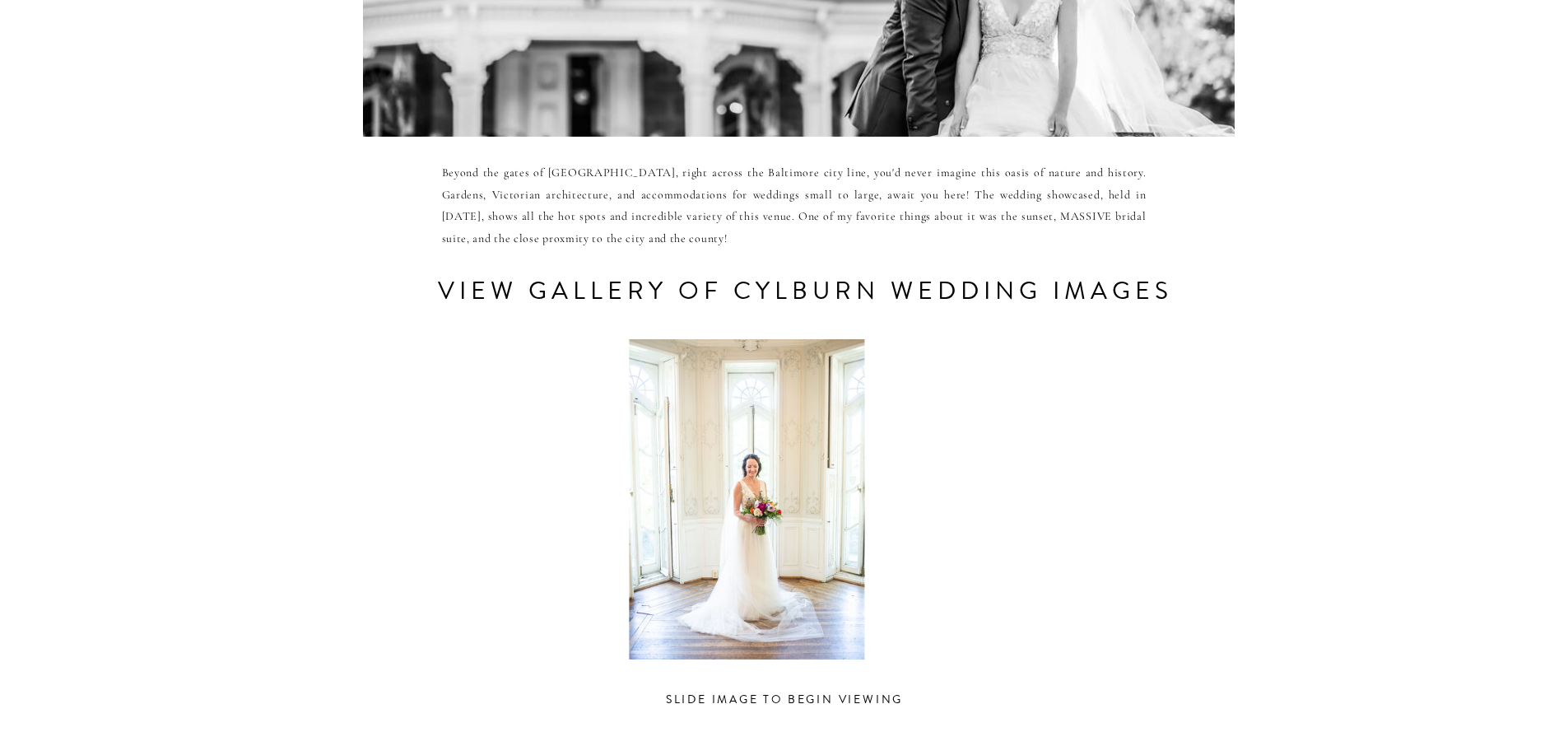
click at [728, 506] on div at bounding box center [746, 500] width 762 height 320
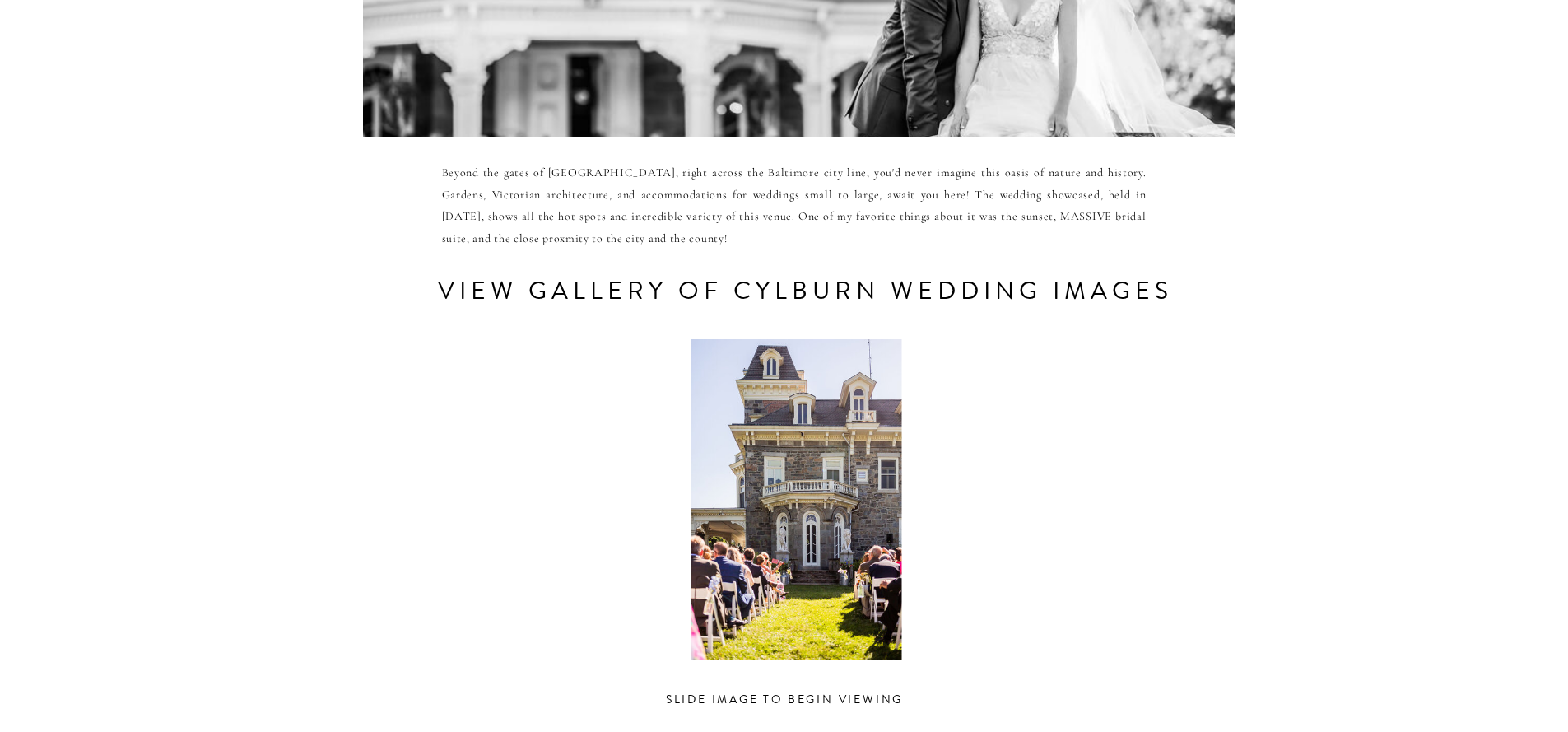
click at [730, 509] on div at bounding box center [795, 500] width 762 height 320
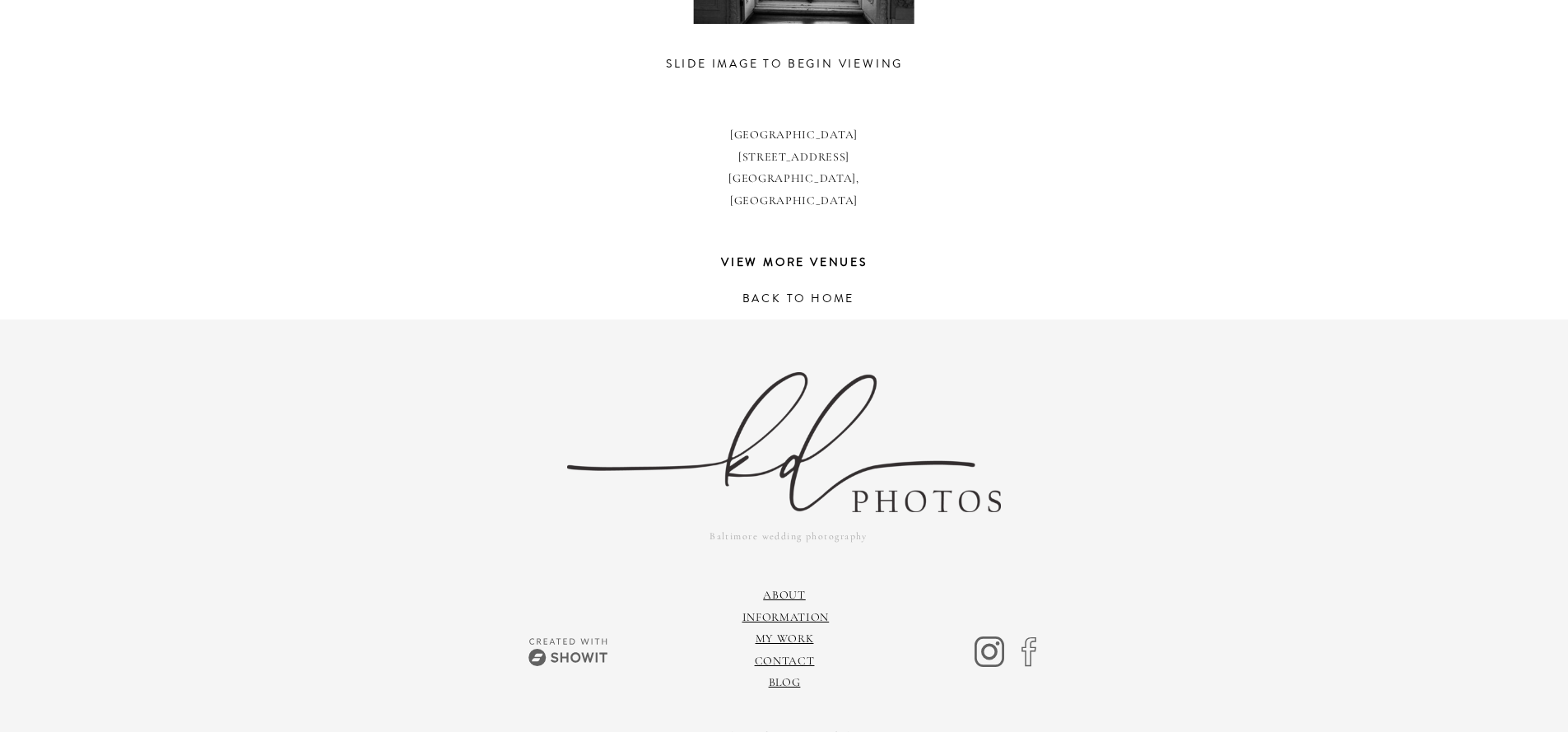
scroll to position [1305, 0]
